Goal: Check status: Check status

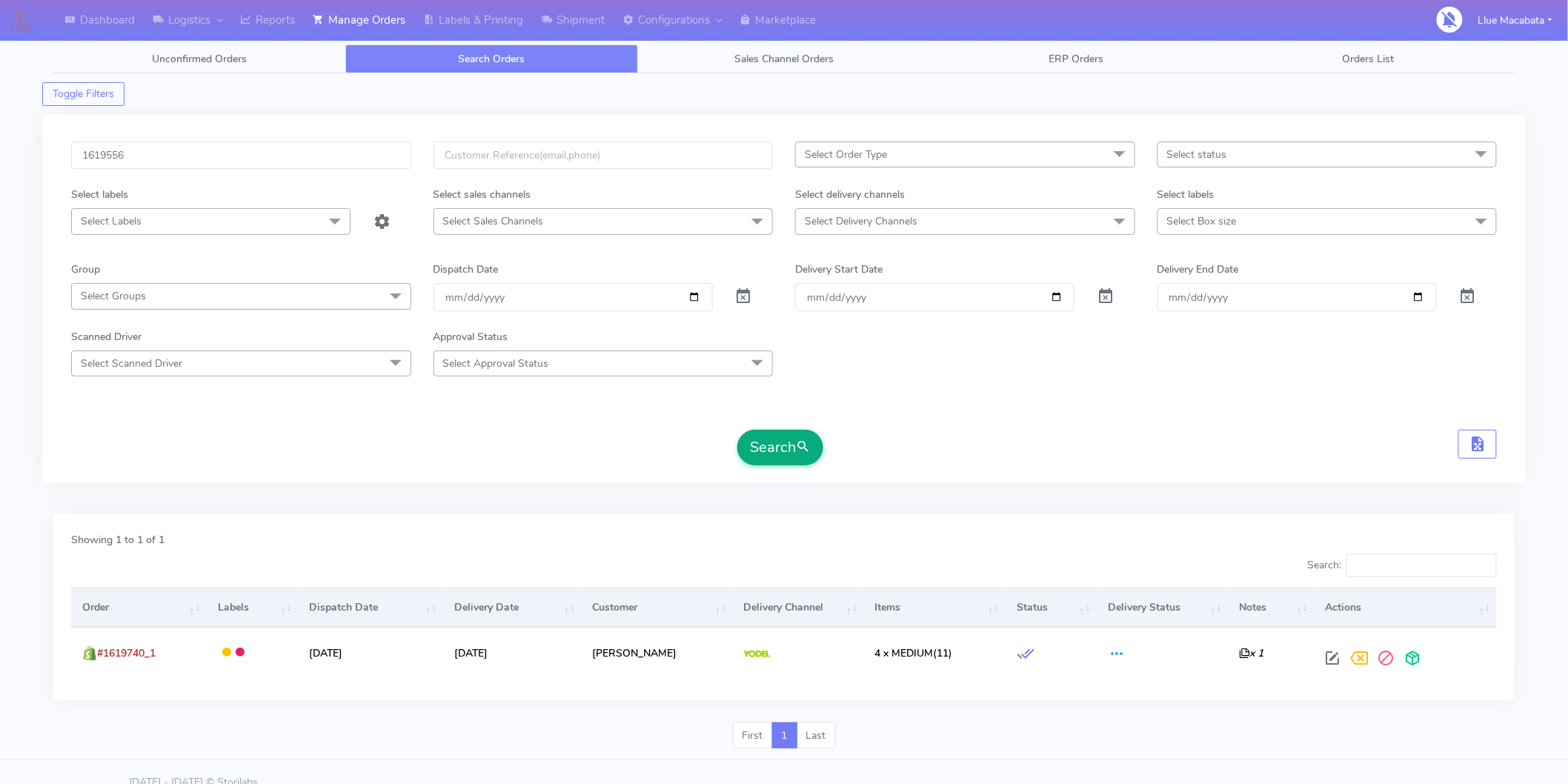
type input "1619556"
drag, startPoint x: 767, startPoint y: 430, endPoint x: 767, endPoint y: 445, distance: 15.0
click at [767, 439] on form "1619556 Select Order Type Select All MEALS ATAVI One Off Pasta Club Gift Kit Ev…" at bounding box center [784, 304] width 1425 height 323
click at [769, 451] on button "Search" at bounding box center [780, 447] width 86 height 35
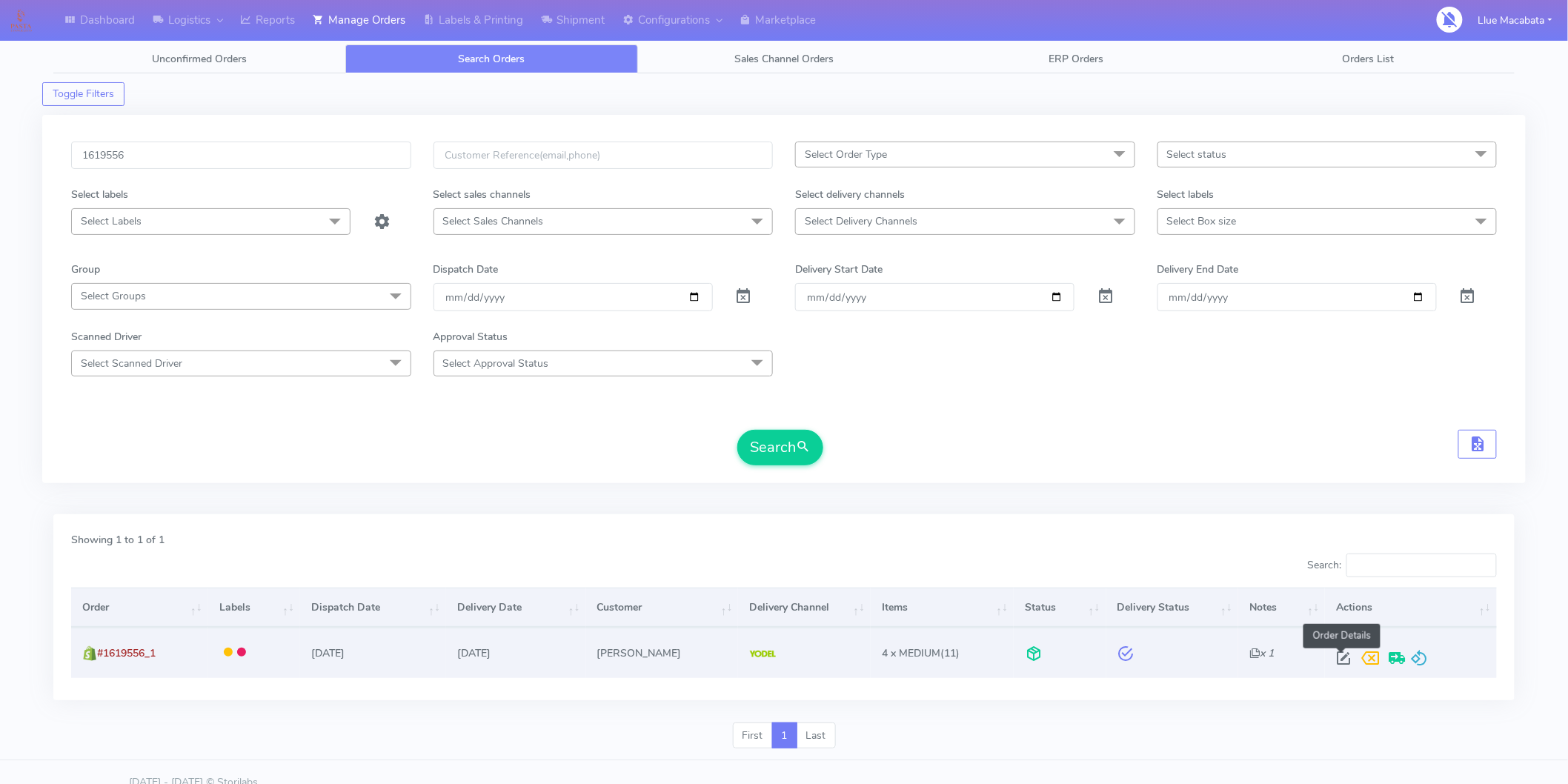
click at [1335, 656] on span at bounding box center [1343, 661] width 27 height 14
select select "5"
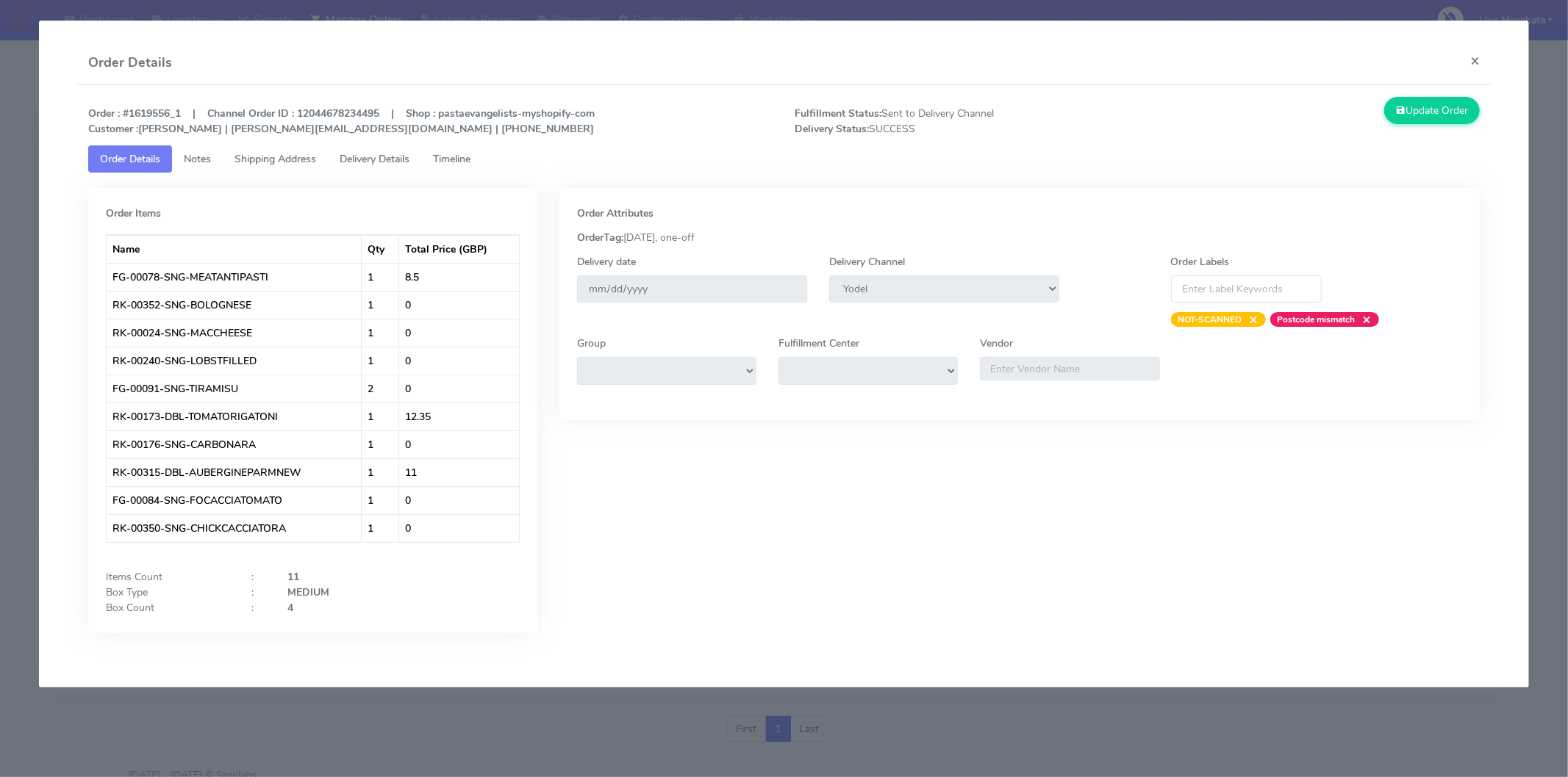
click at [458, 166] on link "Timeline" at bounding box center [451, 158] width 61 height 27
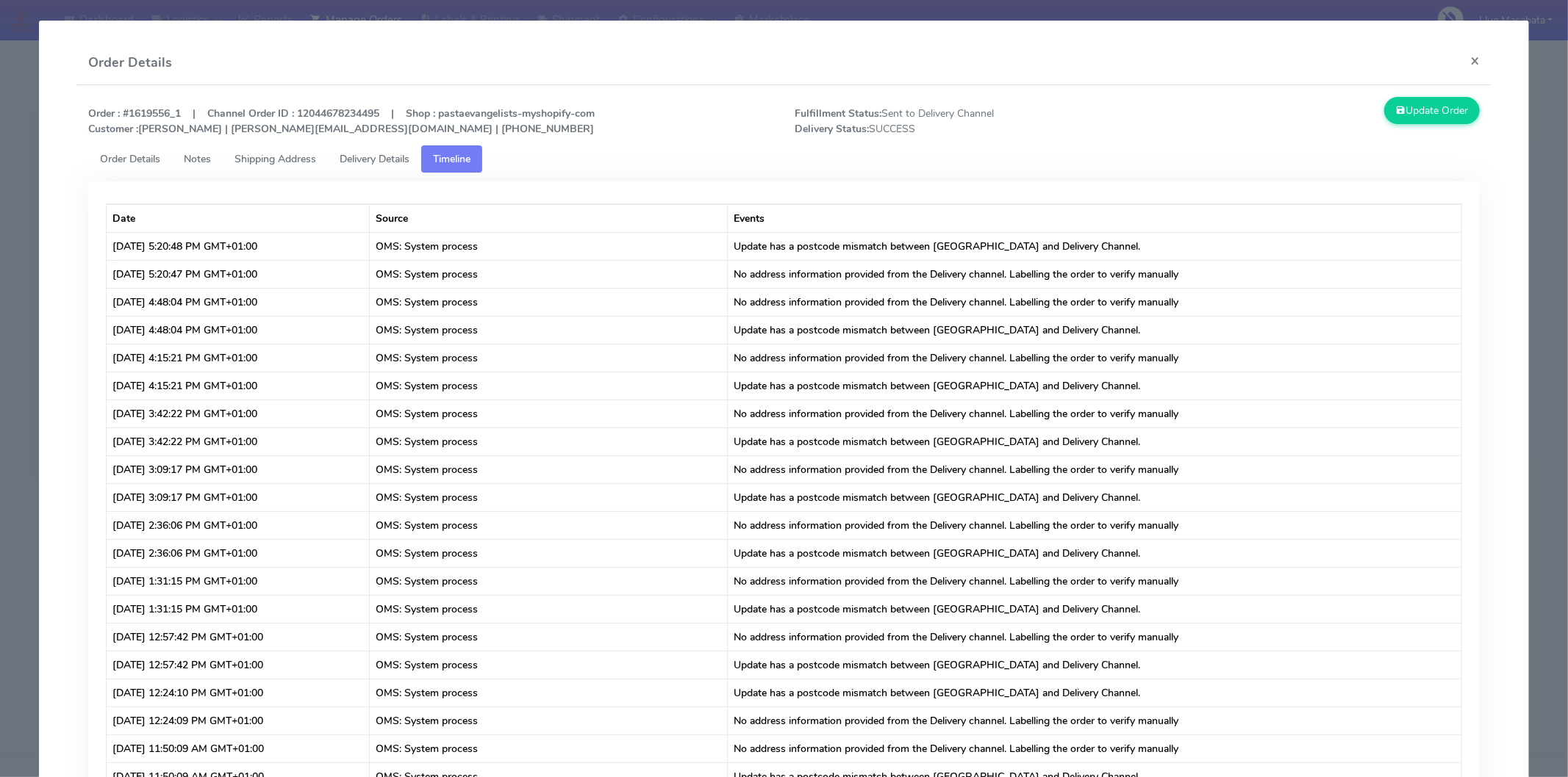
click at [390, 157] on span "Delivery Details" at bounding box center [375, 158] width 70 height 14
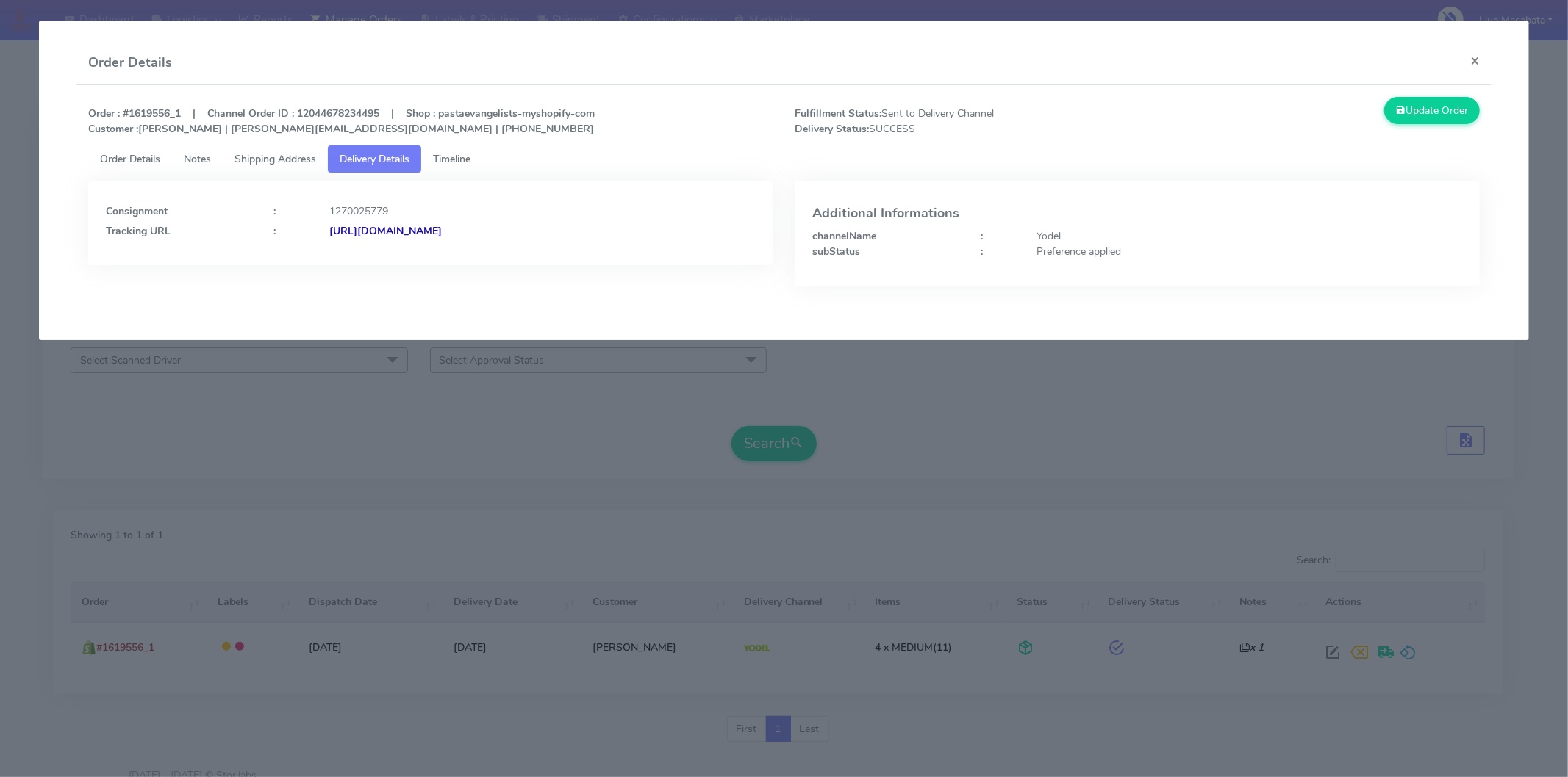
click at [442, 233] on strong "[URL][DOMAIN_NAME]" at bounding box center [385, 231] width 112 height 14
click at [1473, 68] on button "×" at bounding box center [1475, 60] width 33 height 39
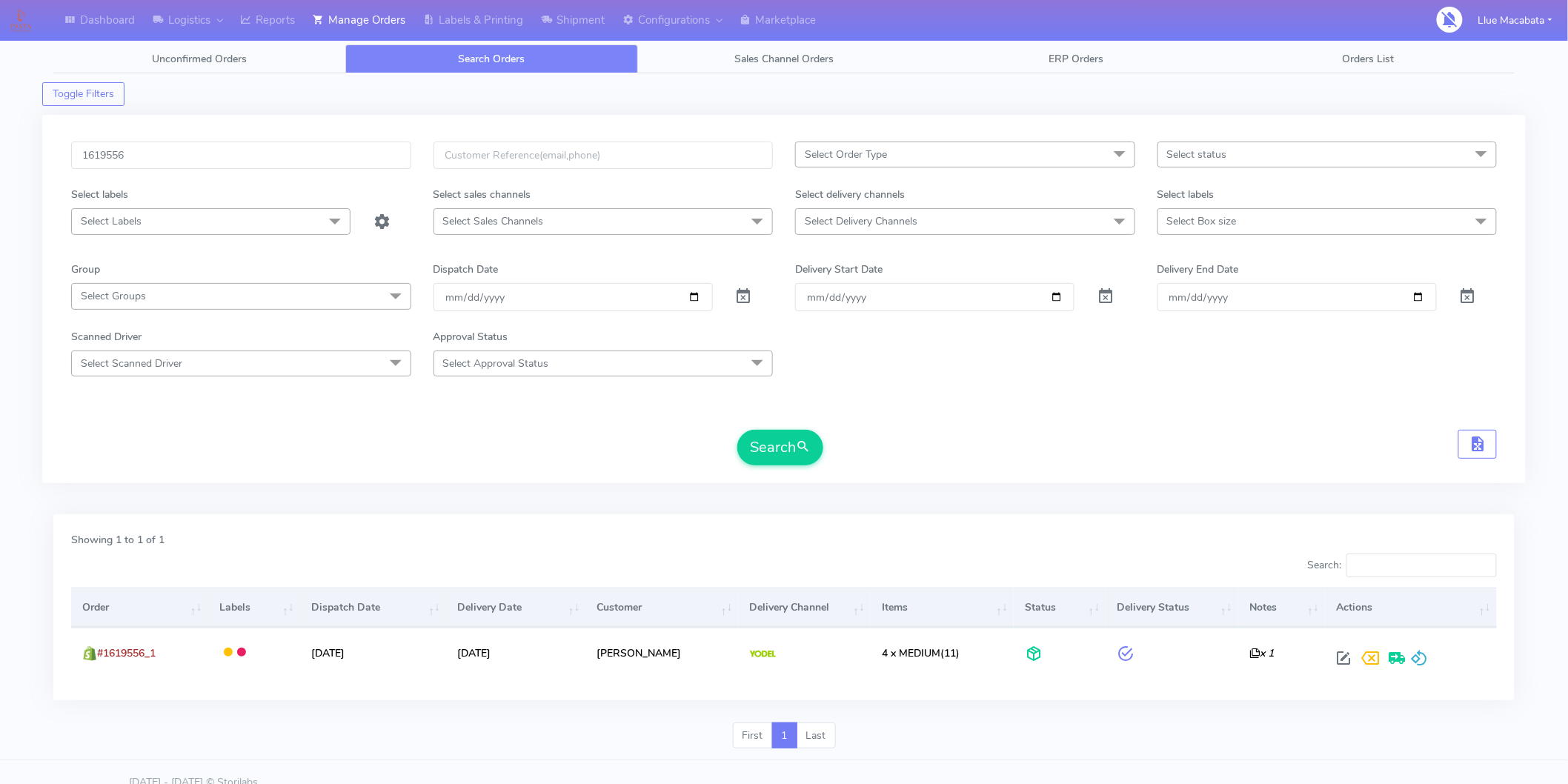
click at [178, 129] on div "1619556 Select Order Type Select All MEALS ATAVI One Off Pasta Club Gift Kit Ev…" at bounding box center [784, 299] width 1483 height 368
click at [171, 153] on input "1619556" at bounding box center [242, 155] width 340 height 28
paste input "8858"
type input "1618858"
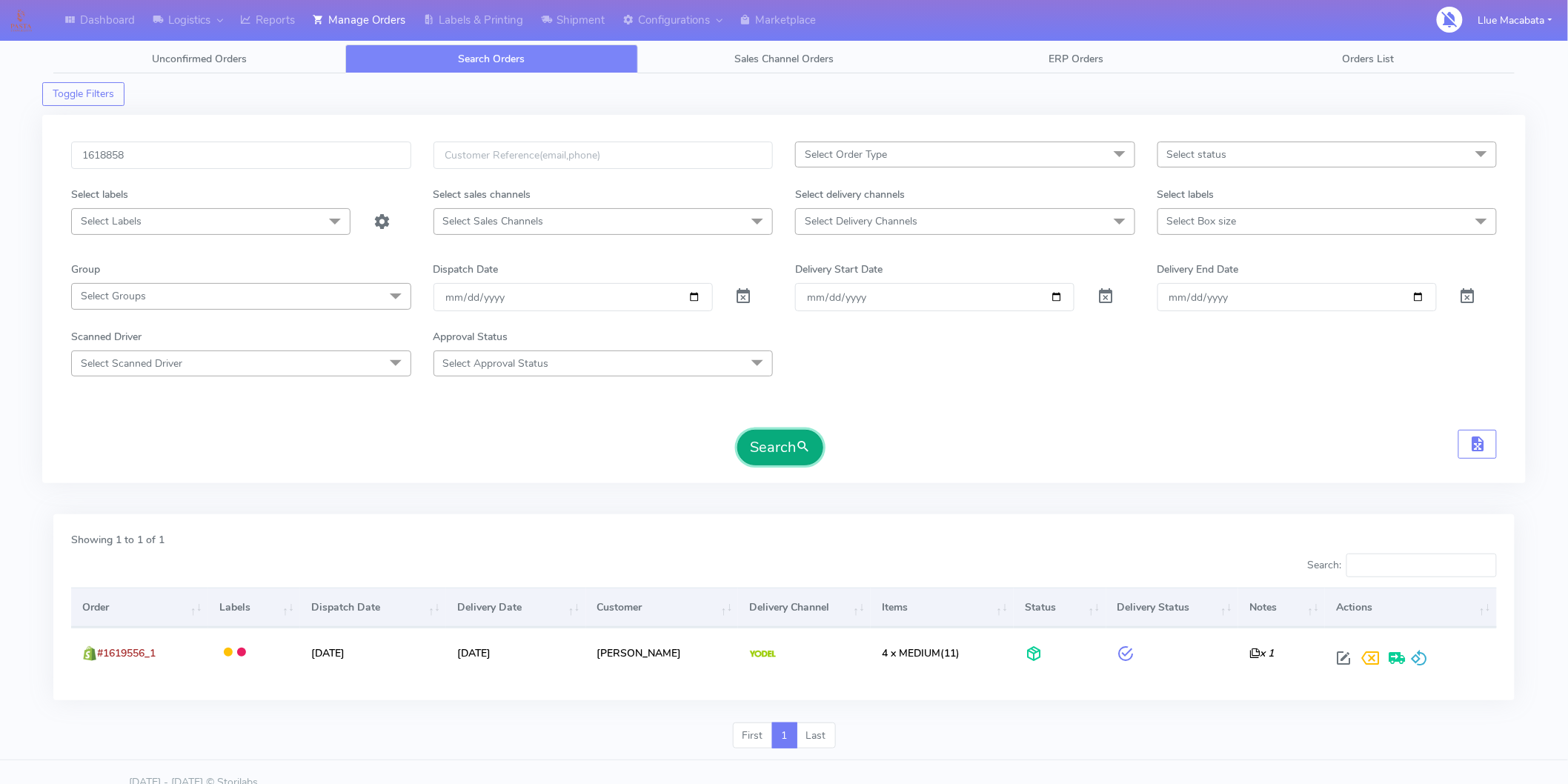
drag, startPoint x: 776, startPoint y: 460, endPoint x: 684, endPoint y: 446, distance: 93.1
click at [776, 458] on button "Search" at bounding box center [780, 447] width 86 height 35
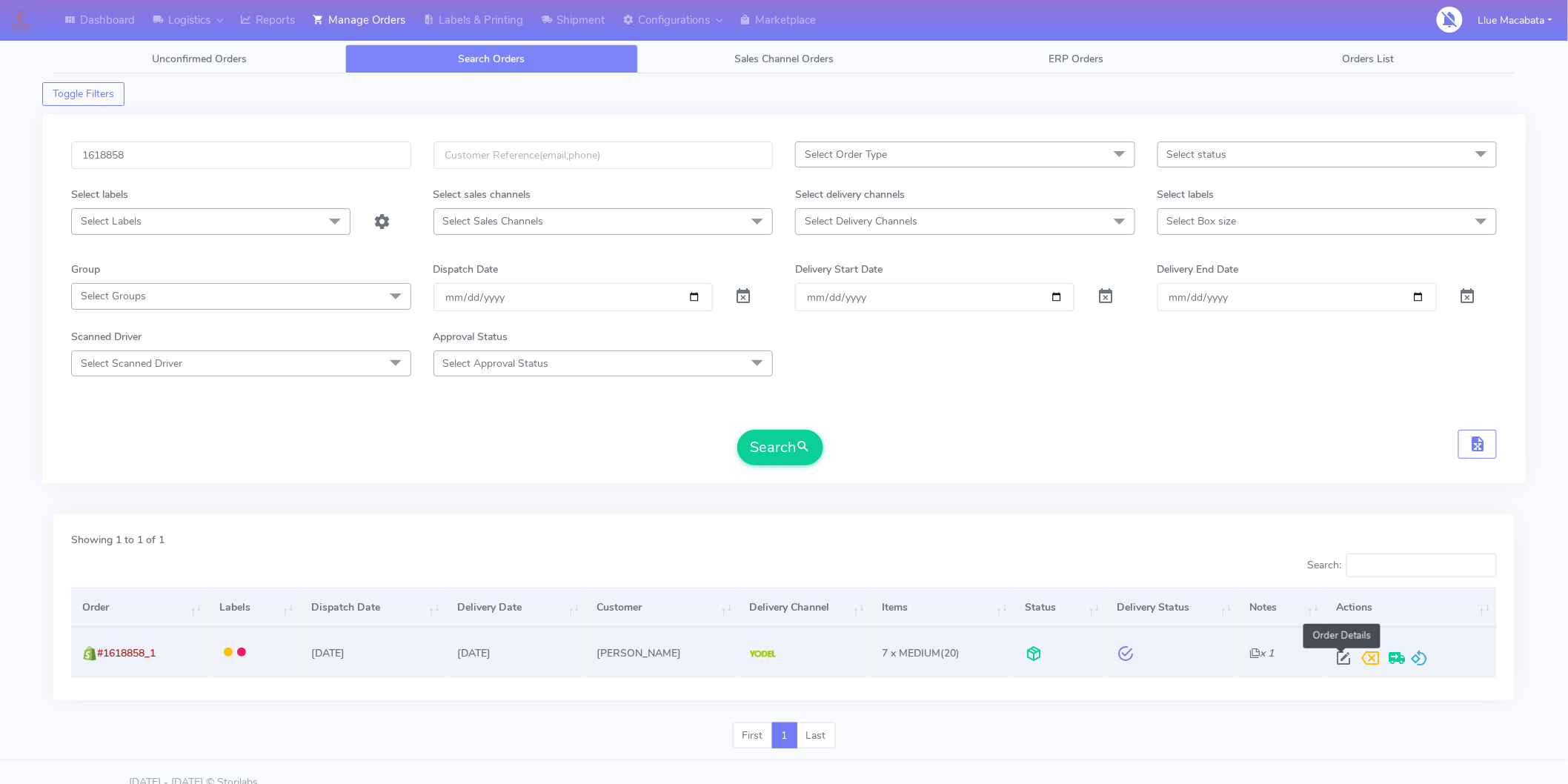
click at [1345, 663] on span at bounding box center [1343, 661] width 27 height 14
select select "5"
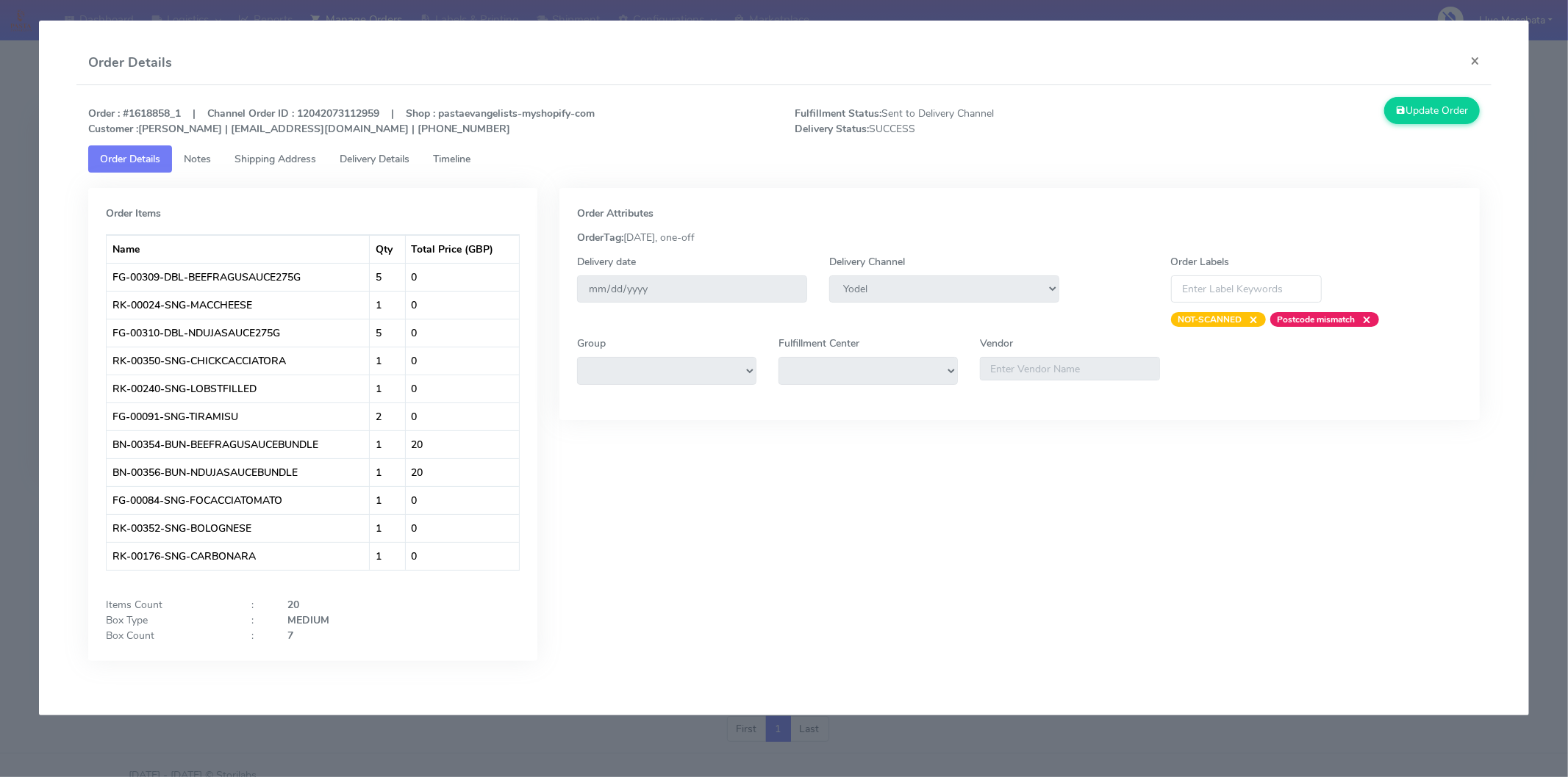
click at [444, 155] on span "Timeline" at bounding box center [452, 158] width 38 height 14
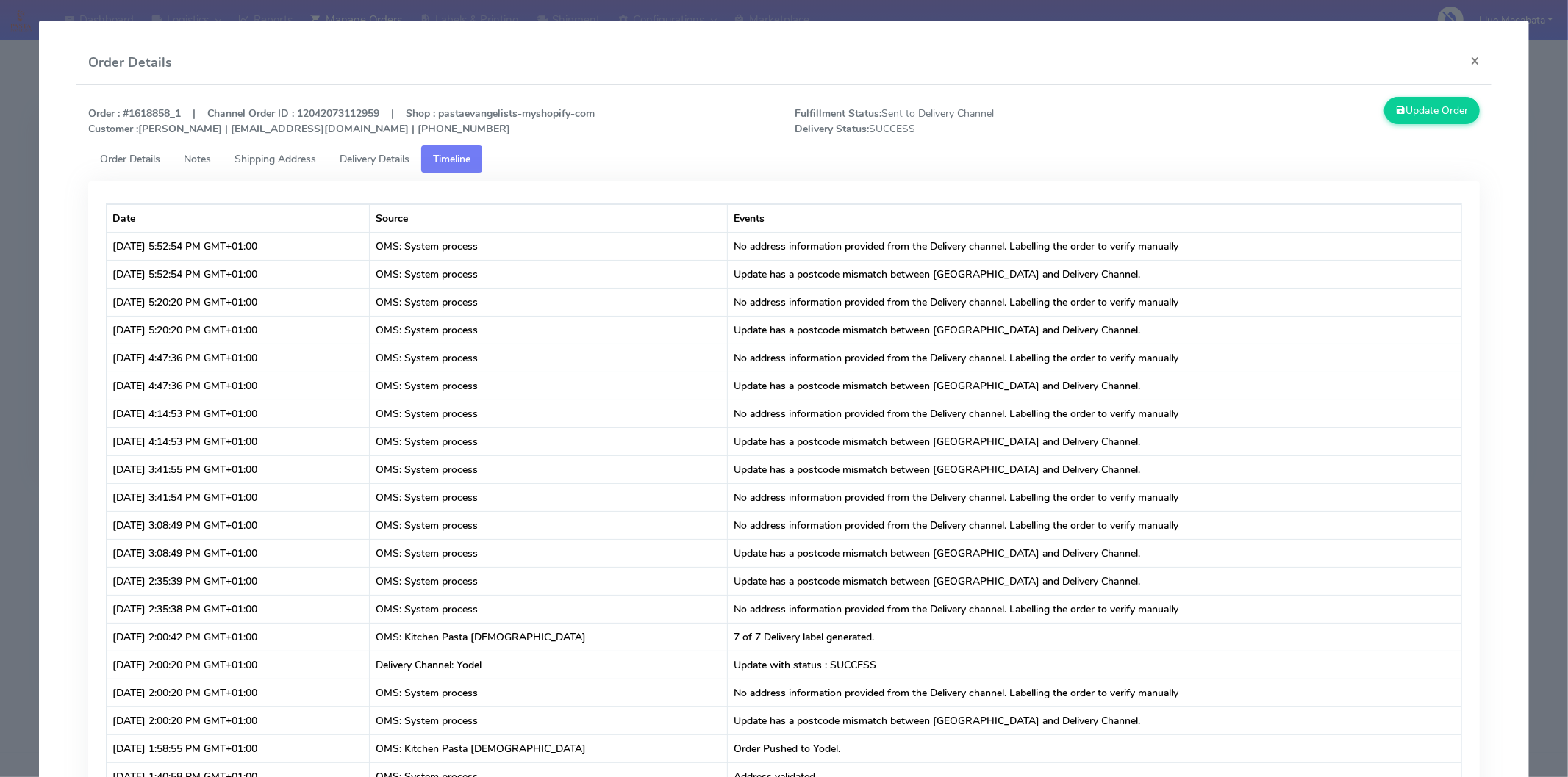
click at [402, 158] on span "Delivery Details" at bounding box center [375, 158] width 70 height 14
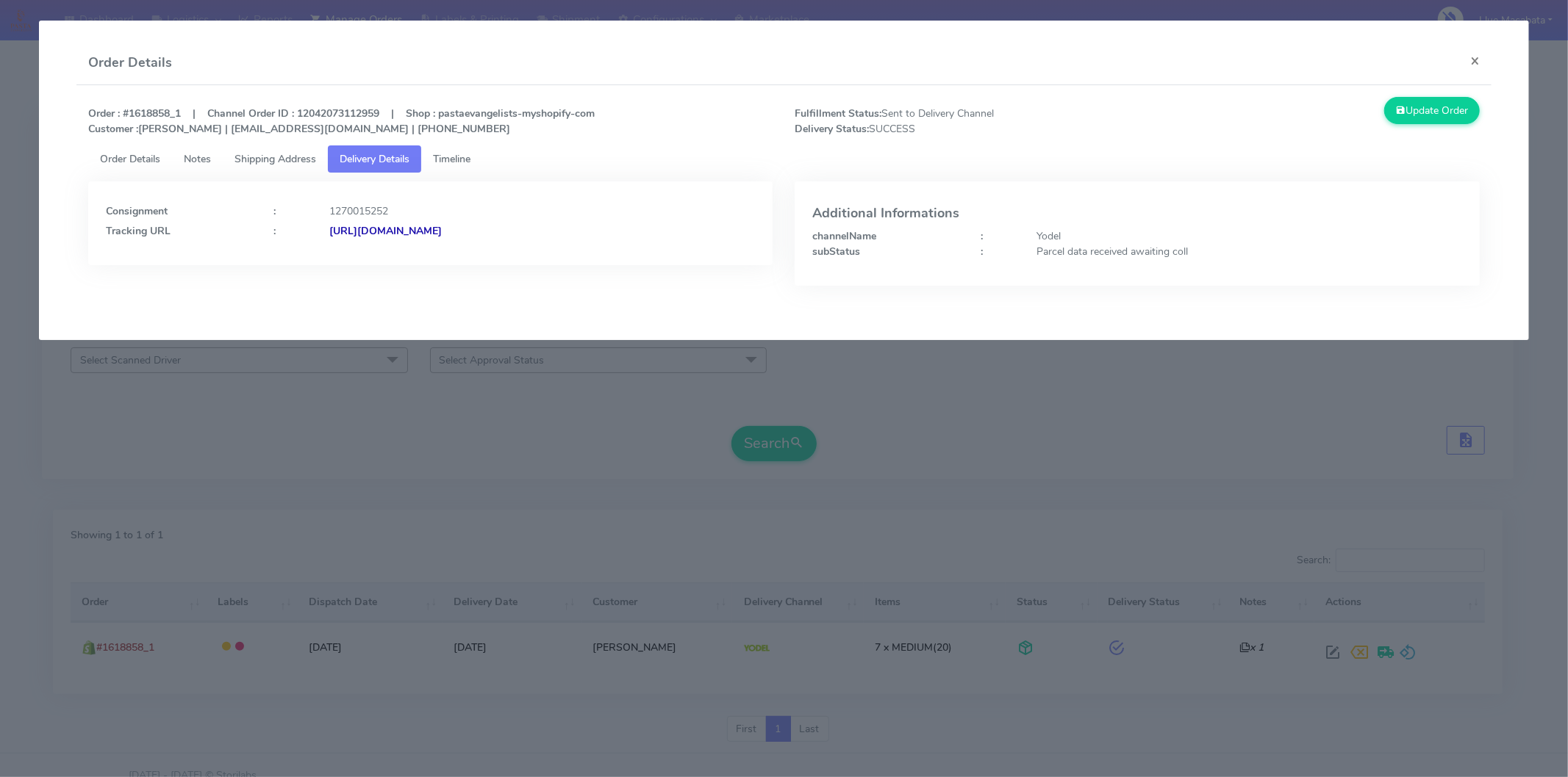
click at [571, 238] on div "[URL][DOMAIN_NAME]" at bounding box center [542, 231] width 447 height 15
click at [458, 158] on span "Timeline" at bounding box center [452, 158] width 38 height 14
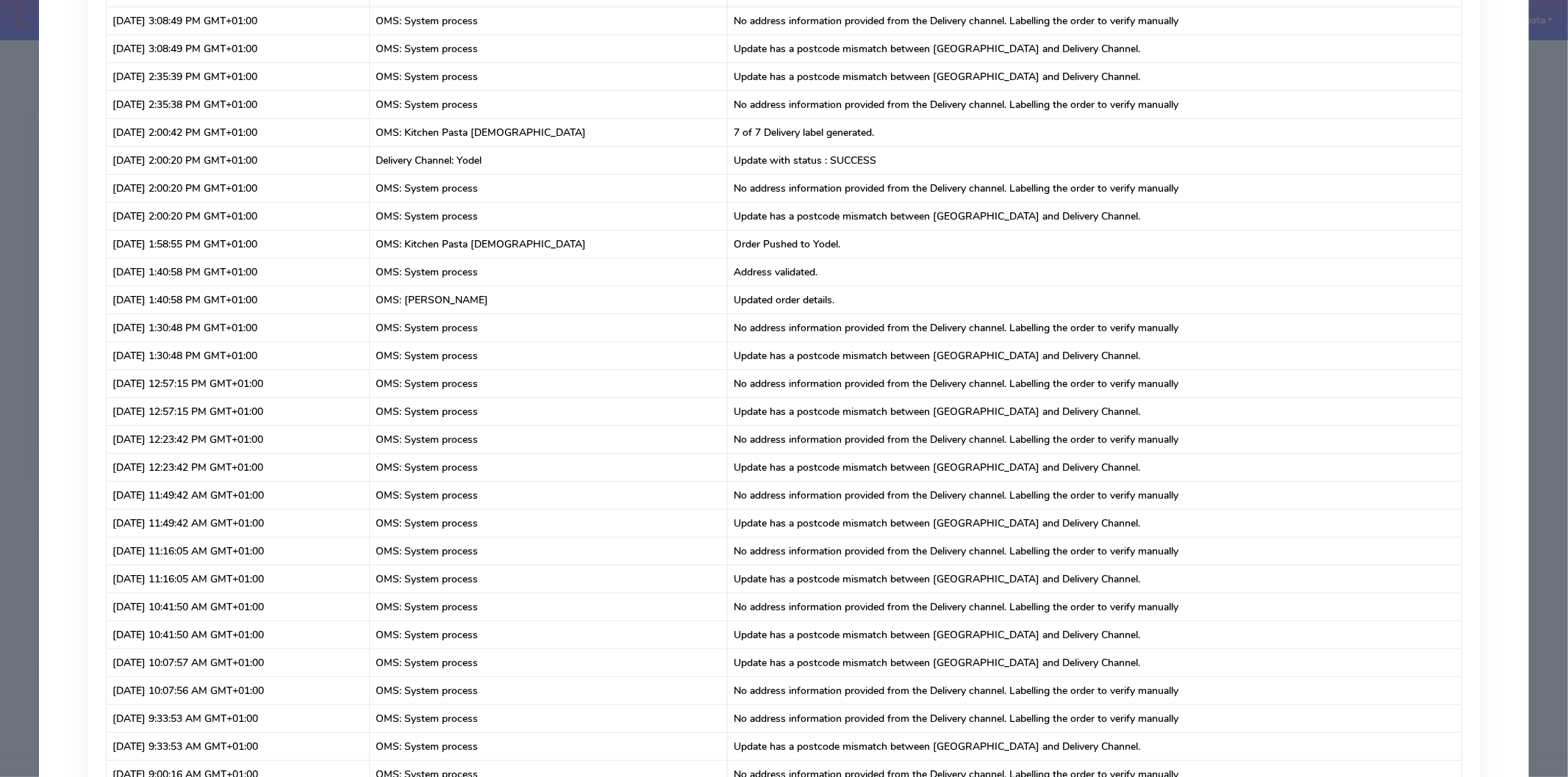
scroll to position [500, 0]
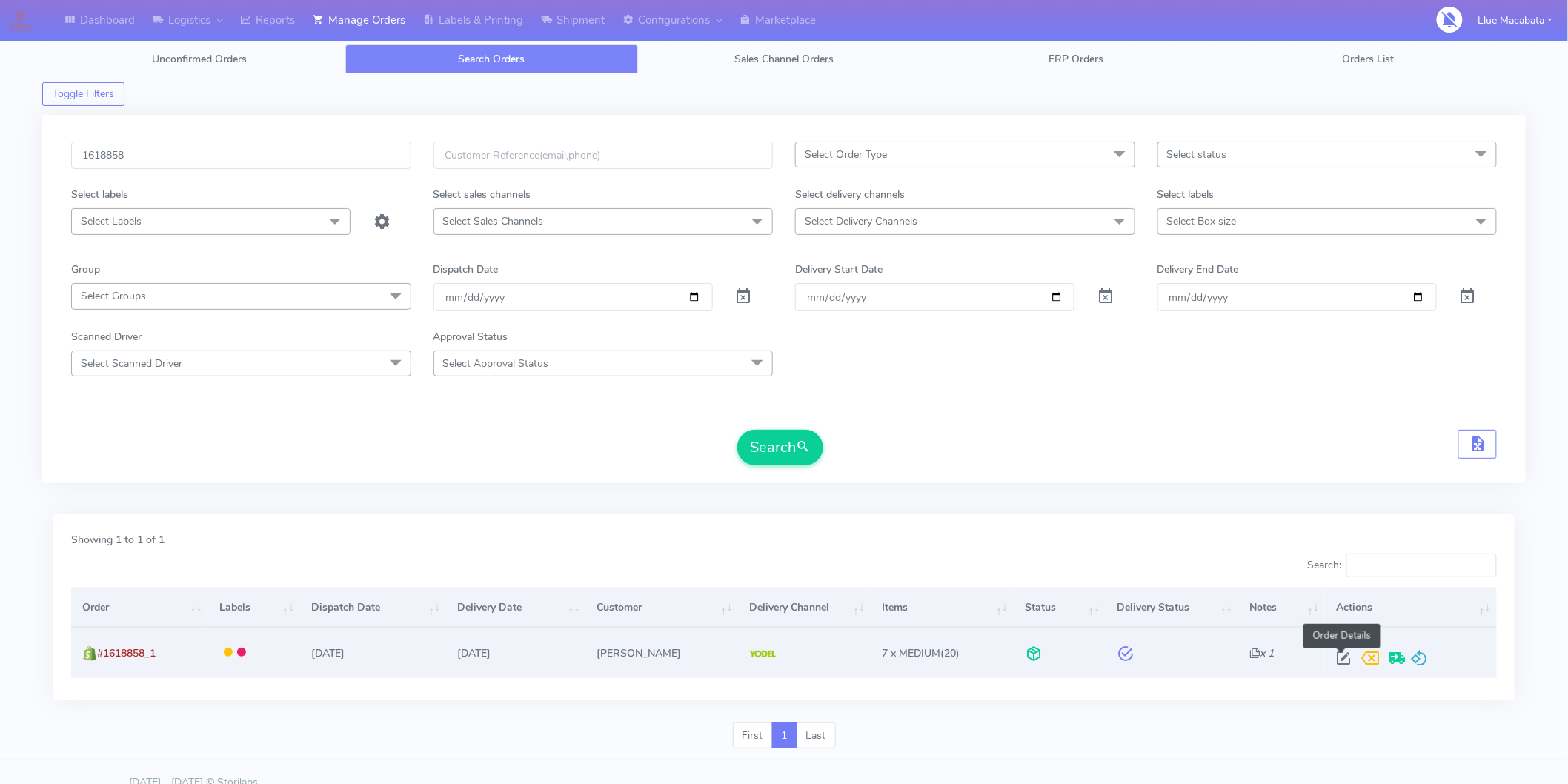
click at [1344, 662] on span at bounding box center [1343, 661] width 27 height 14
select select "5"
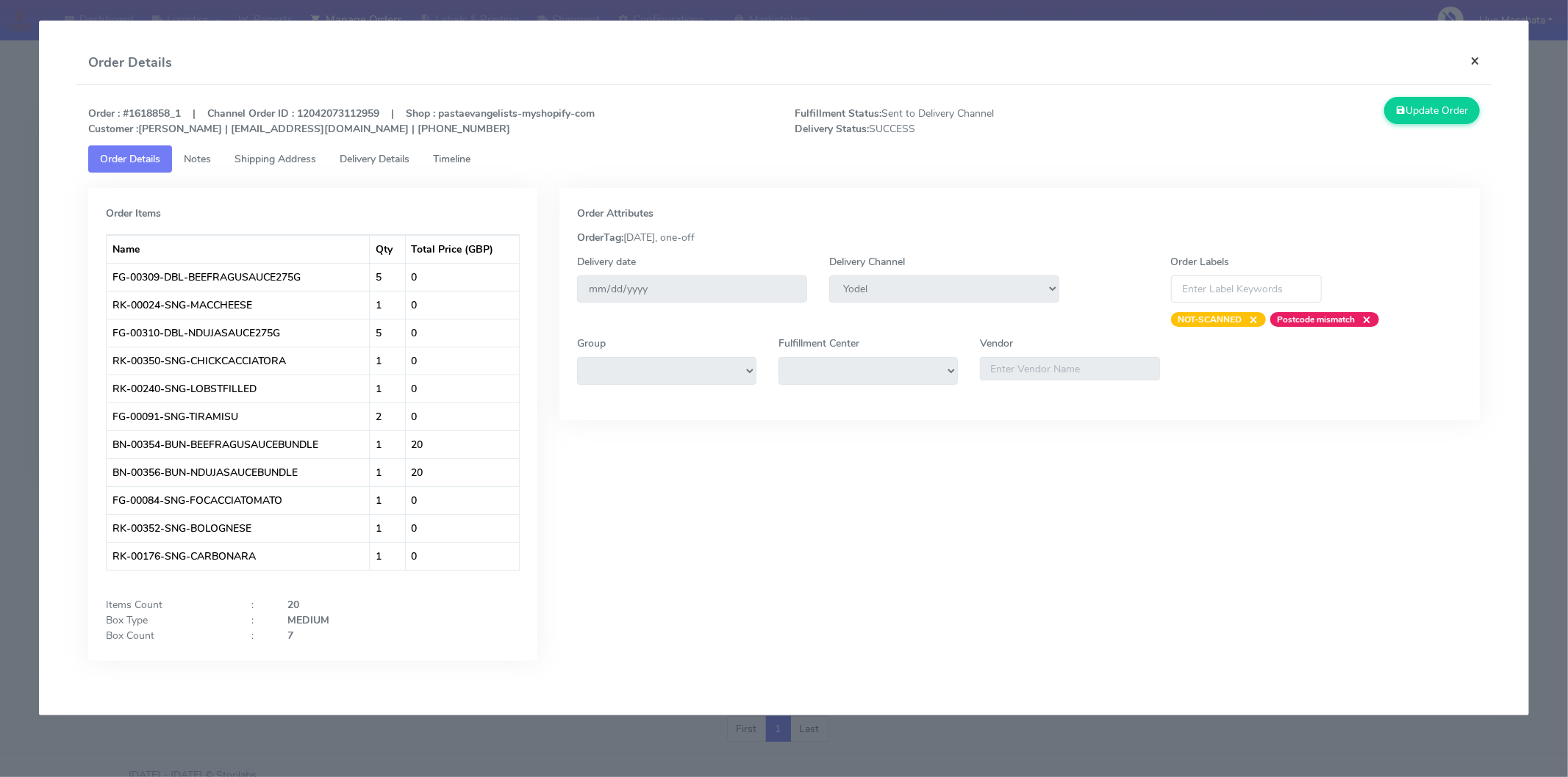
click at [1467, 54] on button "×" at bounding box center [1475, 60] width 33 height 39
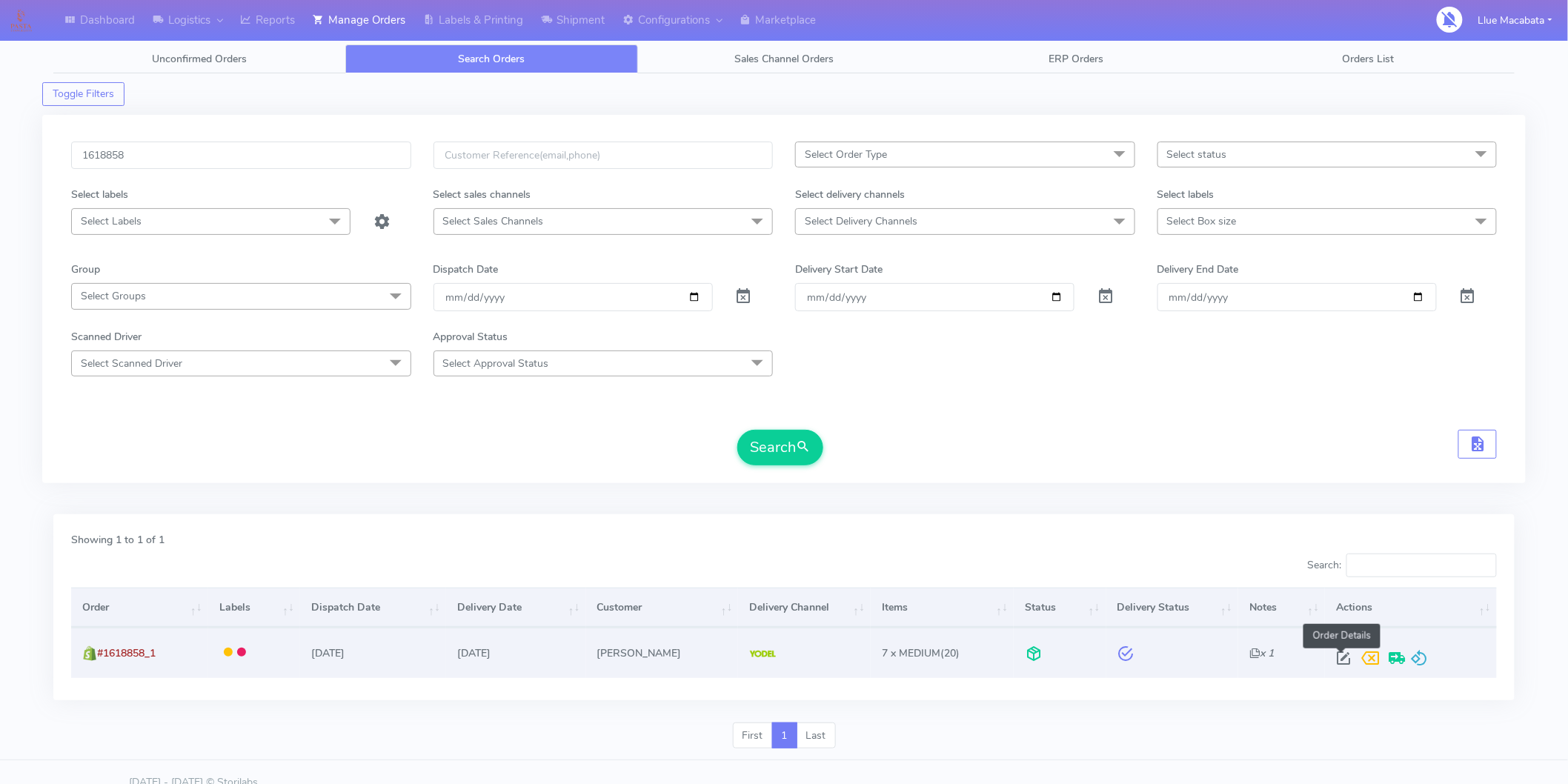
click at [1339, 658] on span at bounding box center [1343, 661] width 27 height 14
select select "5"
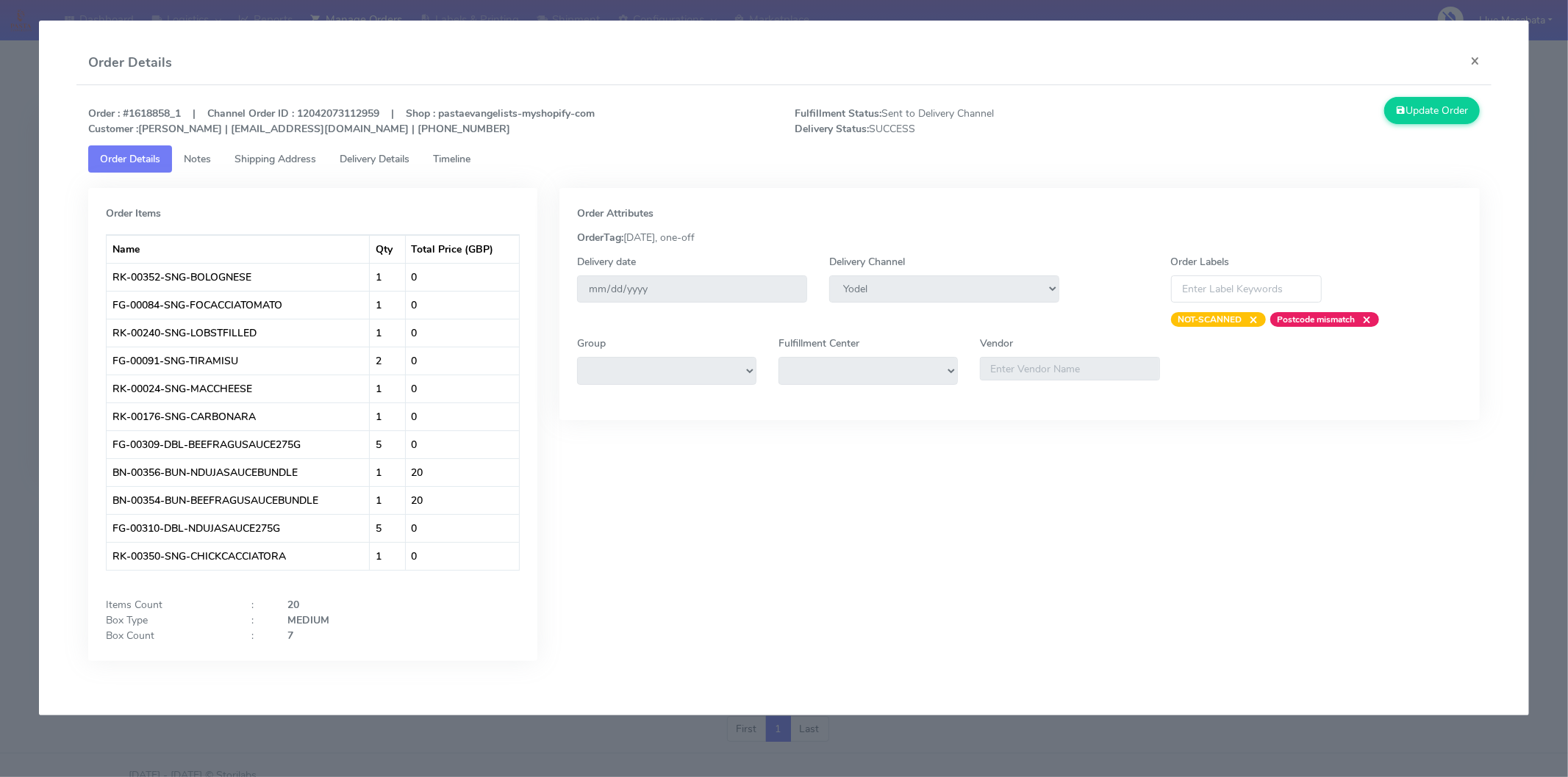
click at [449, 141] on div "Order : #1618858_1 | Channel Order ID : 12042073112959 | Shop : pastaevangelist…" at bounding box center [784, 121] width 1413 height 48
click at [451, 156] on span "Timeline" at bounding box center [452, 158] width 38 height 14
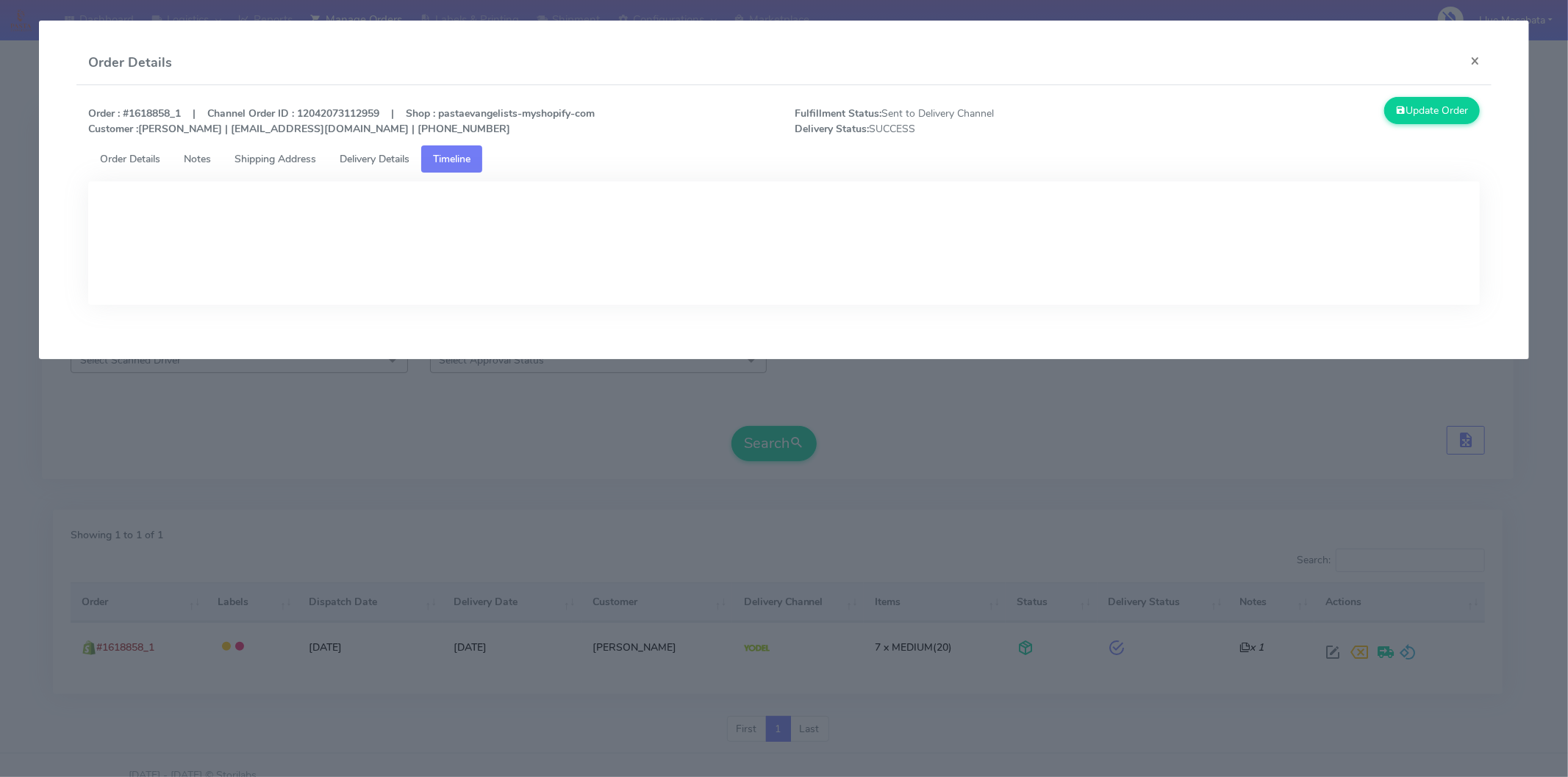
click at [388, 164] on span "Delivery Details" at bounding box center [375, 158] width 70 height 14
